Goal: Transaction & Acquisition: Download file/media

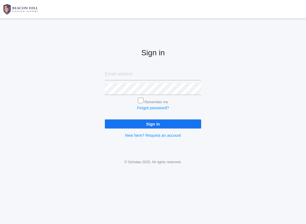
click at [131, 72] on input "email" at bounding box center [153, 74] width 96 height 12
type input "[PERSON_NAME][EMAIL_ADDRESS][PERSON_NAME][DOMAIN_NAME]"
click at [153, 123] on input "Sign in" at bounding box center [153, 124] width 96 height 9
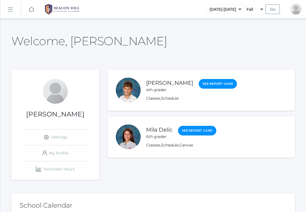
click at [156, 99] on link "Classes" at bounding box center [153, 98] width 14 height 5
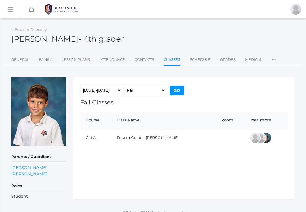
click at [69, 60] on link "Lesson Plans" at bounding box center [76, 59] width 28 height 11
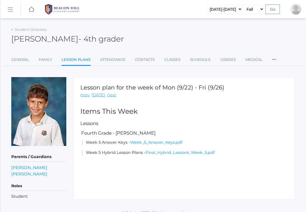
click at [179, 151] on link "Final_Hybrid_Lessons_Week_5.pdf" at bounding box center [180, 152] width 69 height 5
click at [172, 141] on link "Week_5_Answer_Keys.pdf" at bounding box center [156, 142] width 52 height 5
